Goal: Submit feedback/report problem

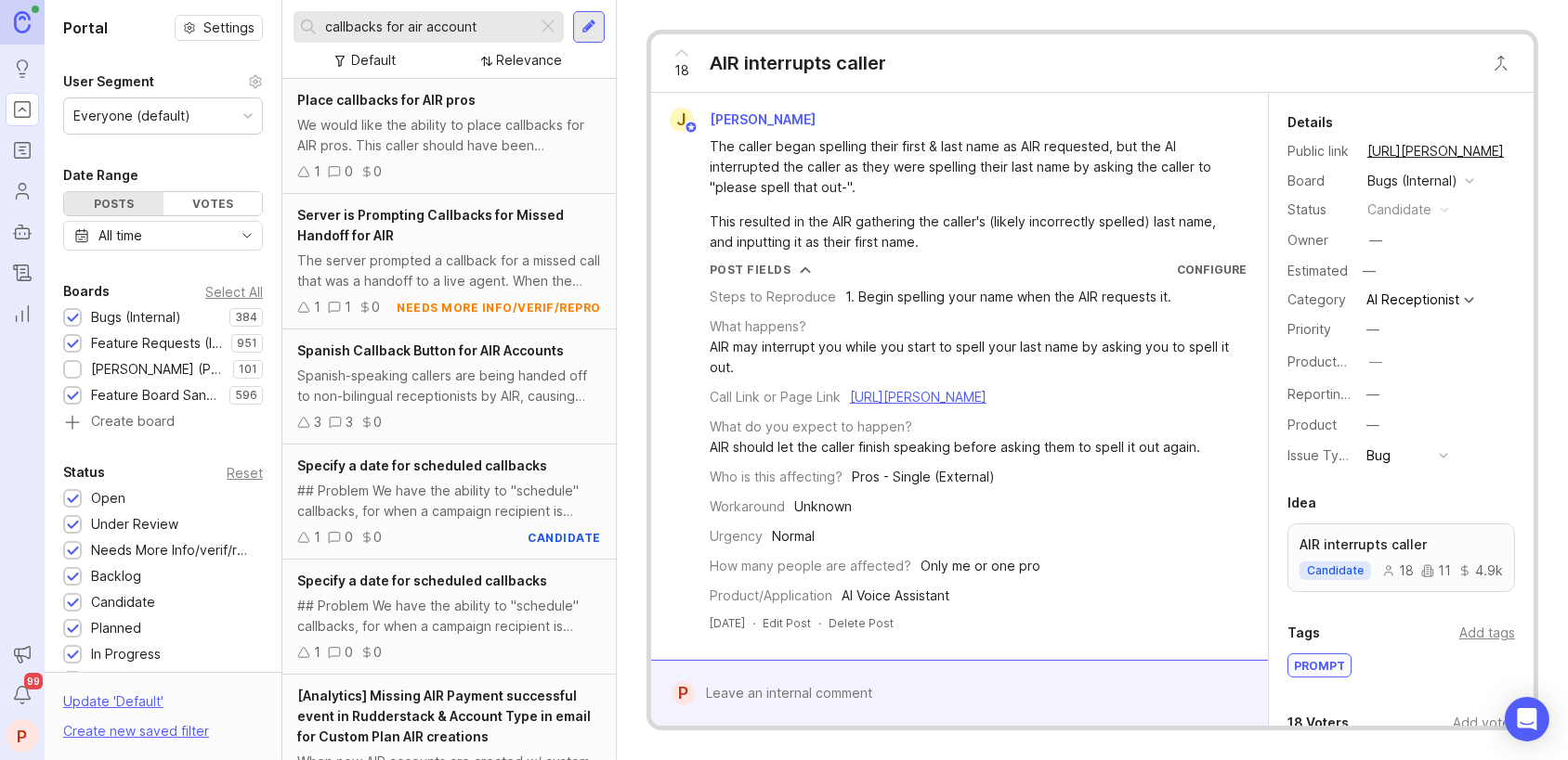
type input "callbacks for air account"
click at [430, 96] on span "Place callbacks for AIR pros" at bounding box center [386, 100] width 179 height 15
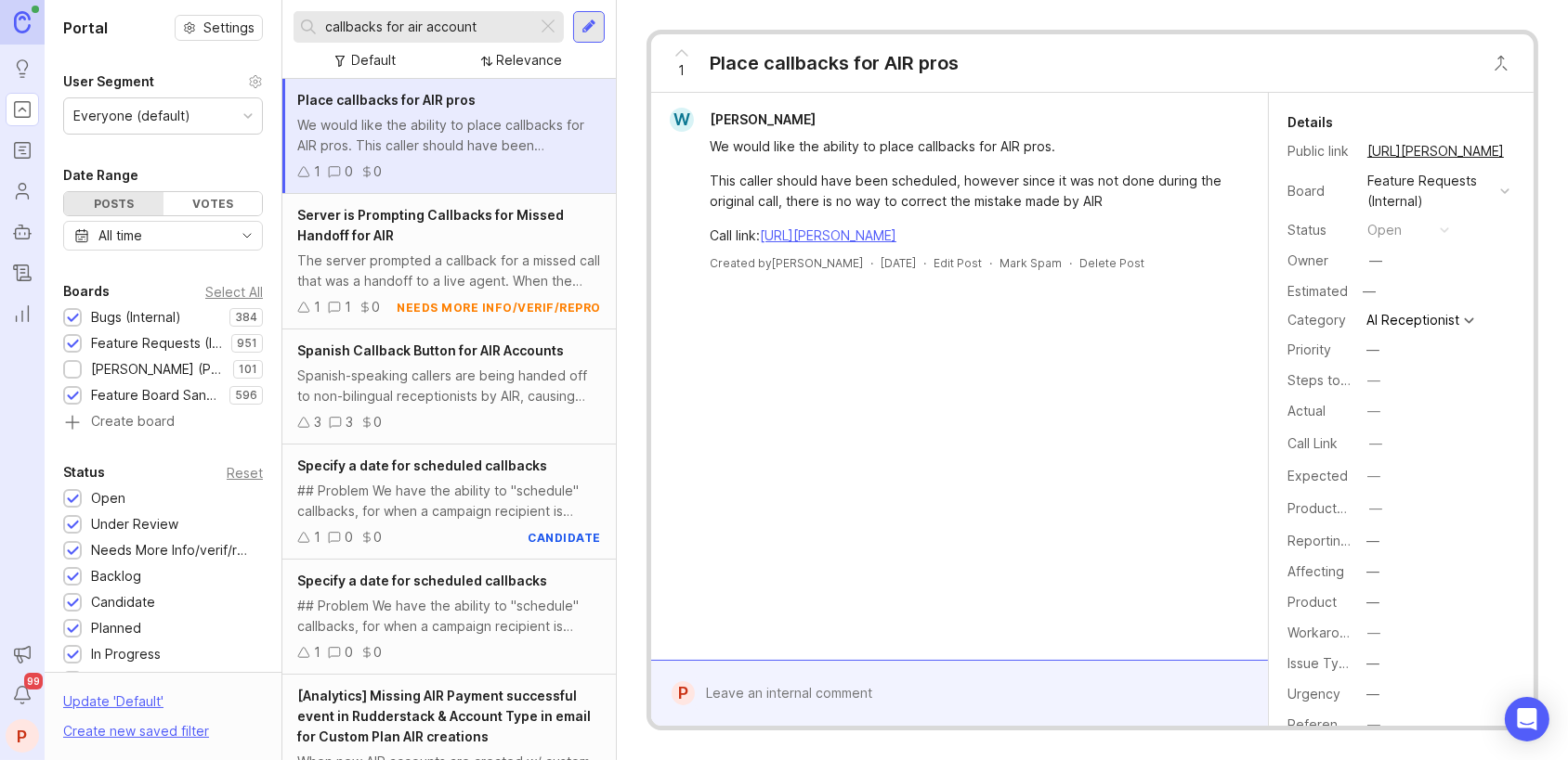
click at [742, 700] on div at bounding box center [973, 694] width 557 height 36
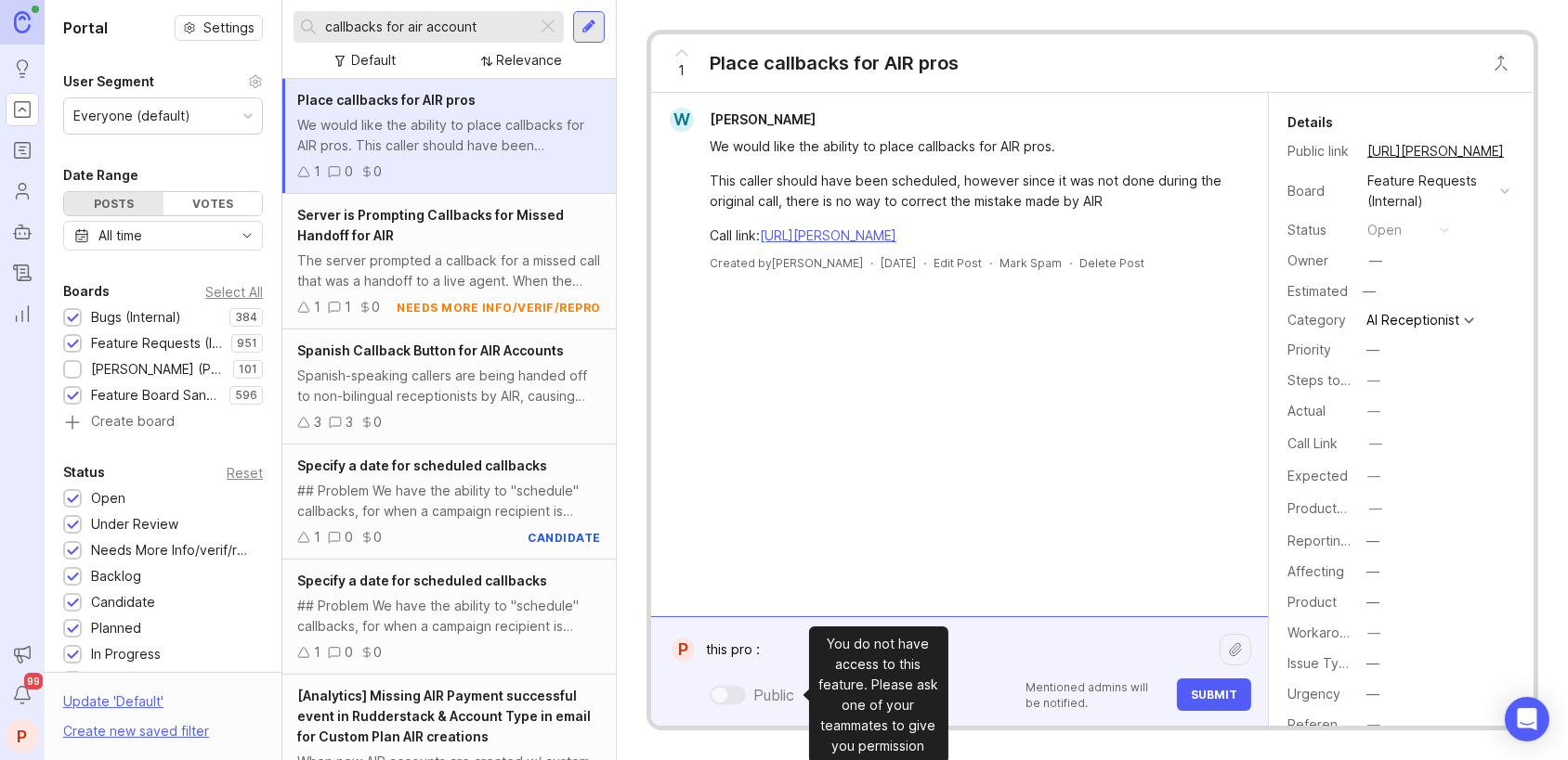
paste textarea "[URL][PERSON_NAME]"
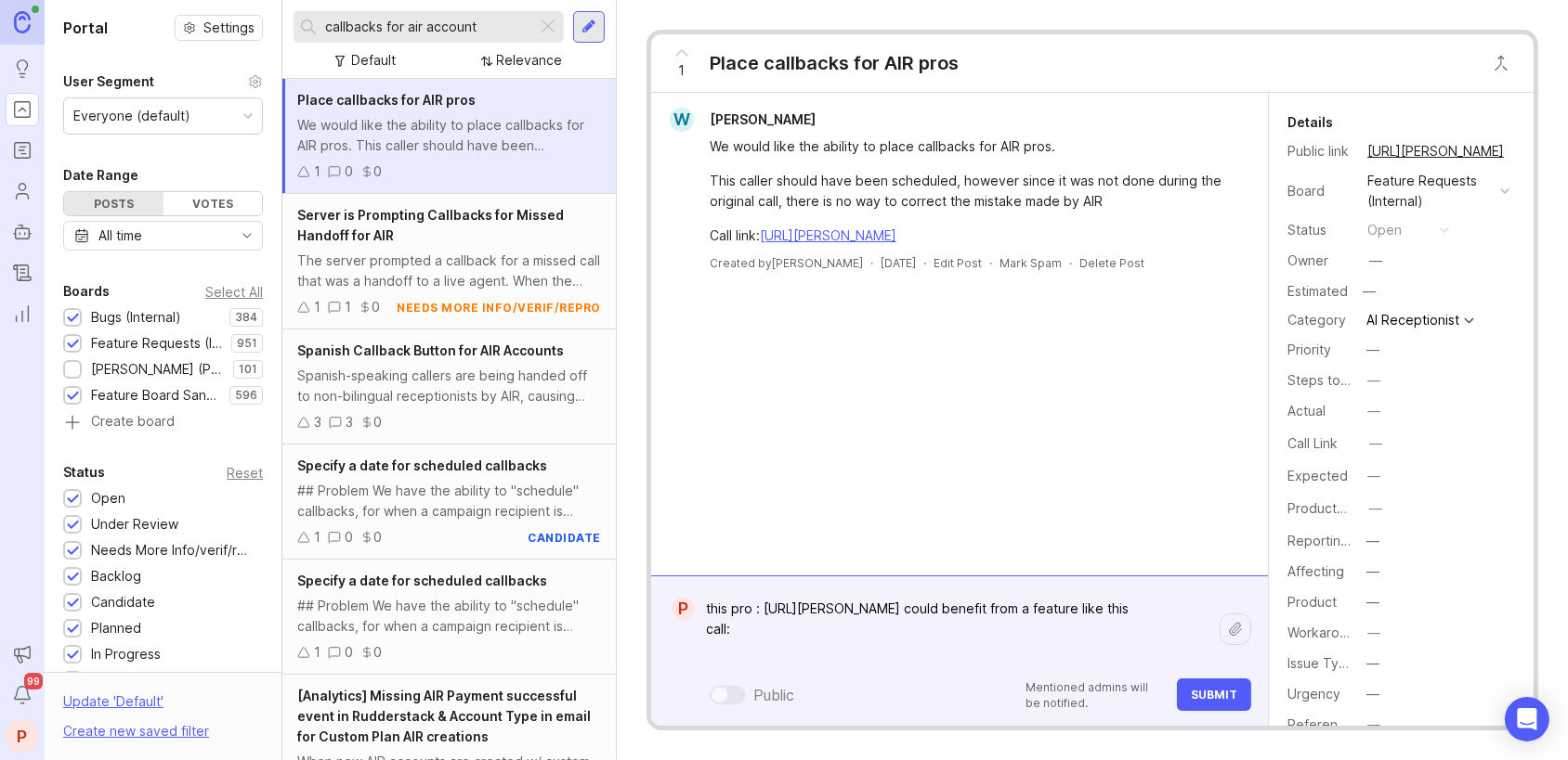
paste textarea "[URL][PERSON_NAME]"
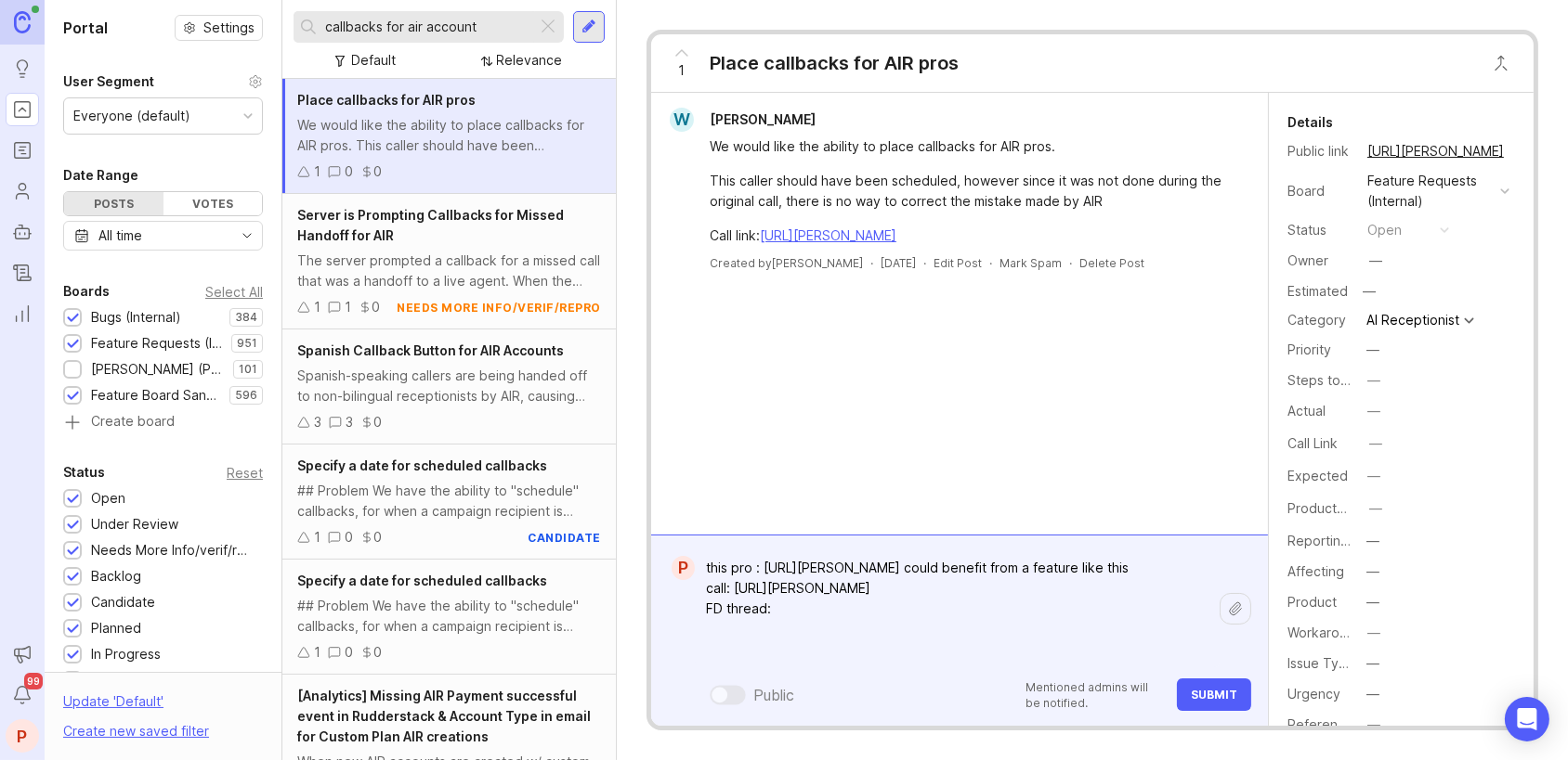
paste textarea "[URL][PERSON_NAME][DOMAIN_NAME]"
type textarea "this pro : [URL][PERSON_NAME] could benefit from a feature like this call: [URL…"
click at [1193, 699] on span "Submit" at bounding box center [1214, 695] width 46 height 13
